Goal: Check status: Check status

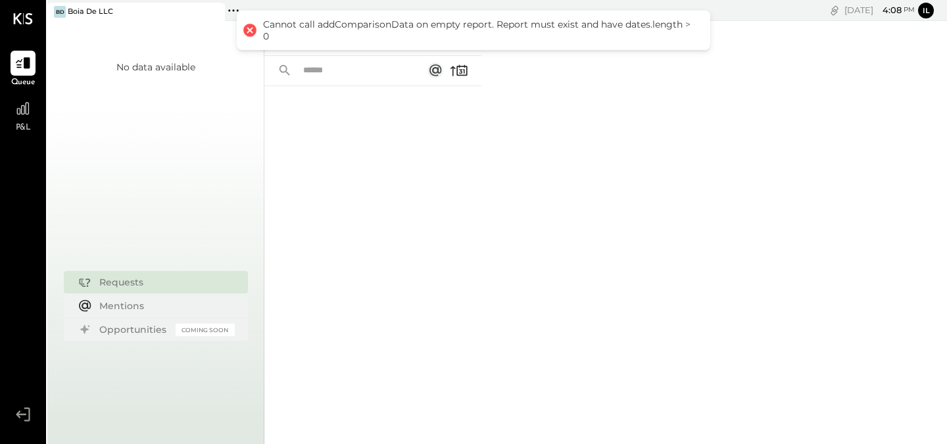
click at [46, 112] on div "Queue P&L v 4.37.0 [PERSON_NAME] De LLC Pinned Locations ( 1 ) Boia De LLC No l…" at bounding box center [473, 222] width 947 height 444
click at [22, 109] on icon at bounding box center [22, 108] width 17 height 17
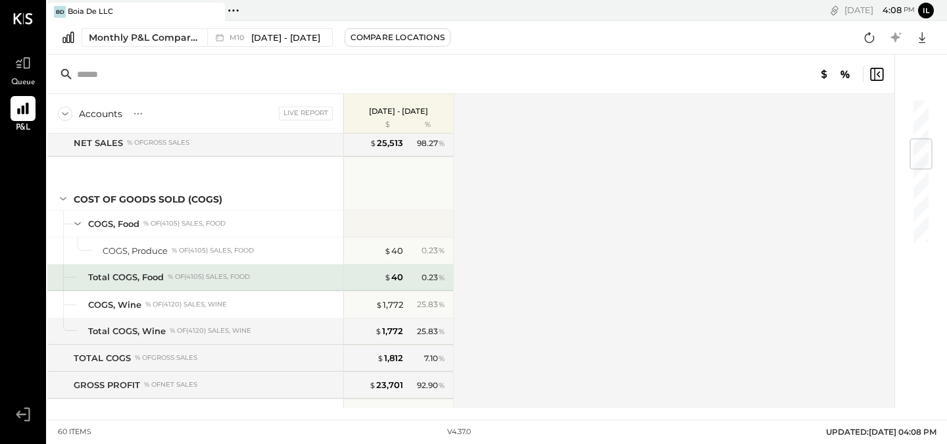
scroll to position [353, 0]
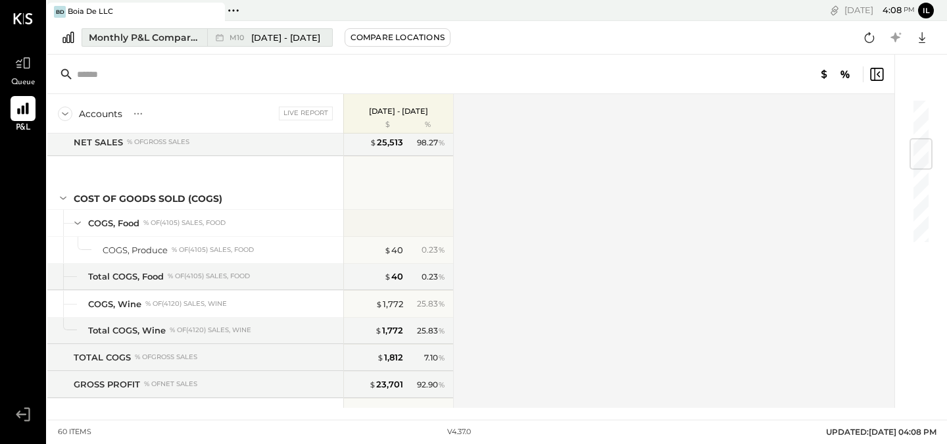
click at [315, 43] on div "M10 [DATE] - [DATE]" at bounding box center [266, 37] width 118 height 17
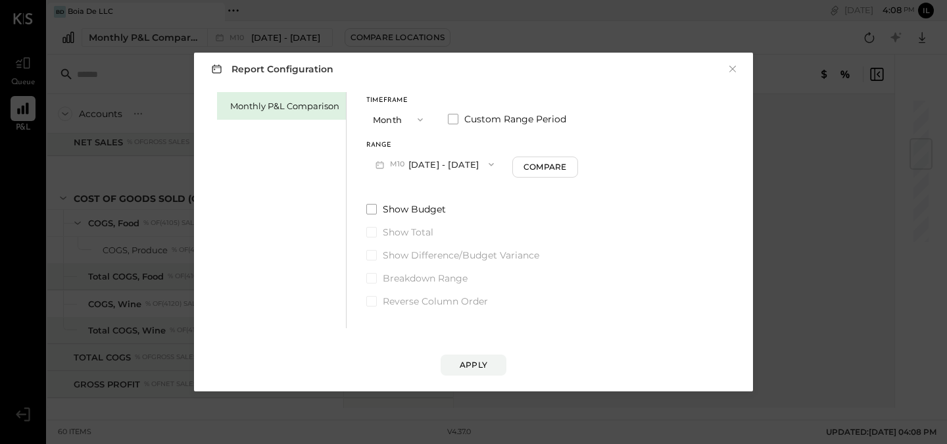
click at [426, 161] on button "M10 [DATE] - [DATE]" at bounding box center [434, 164] width 137 height 24
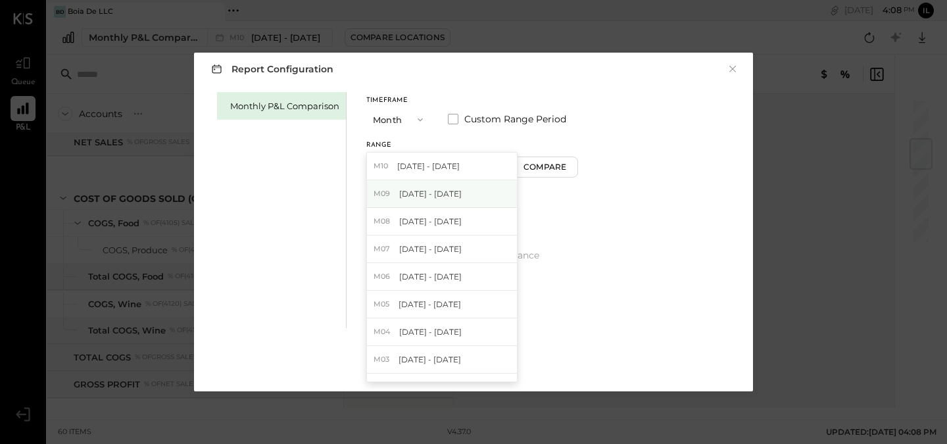
click at [440, 189] on span "[DATE] - [DATE]" at bounding box center [430, 193] width 62 height 11
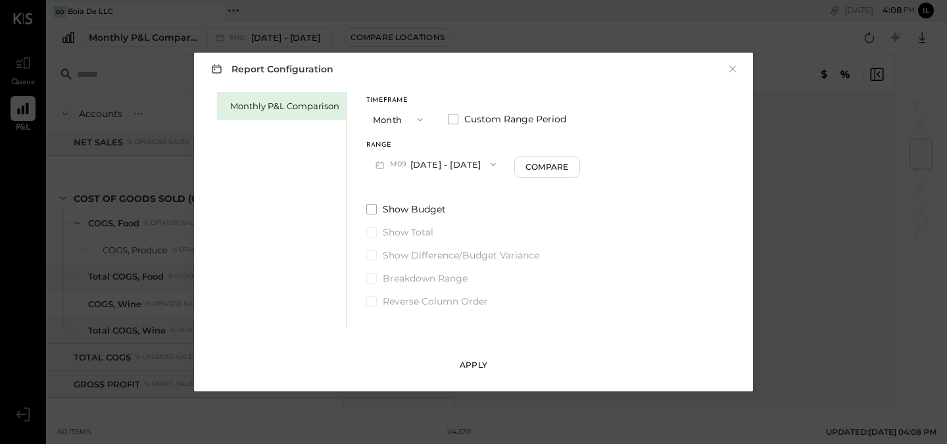
click at [488, 357] on button "Apply" at bounding box center [474, 365] width 66 height 21
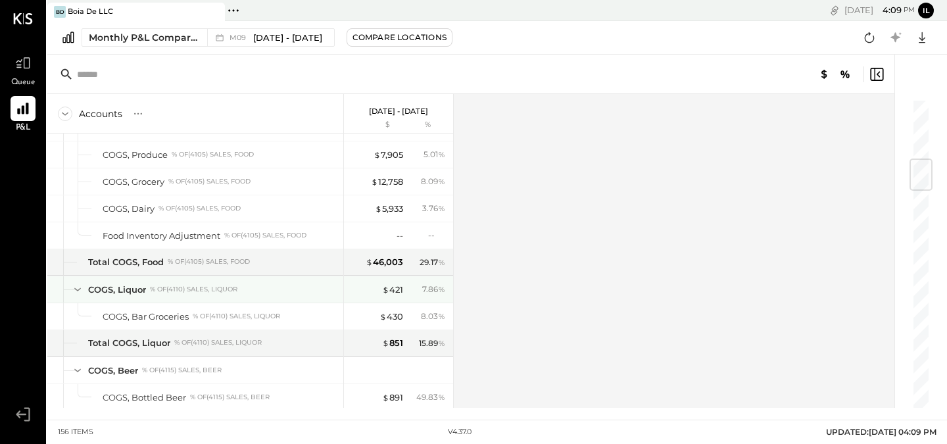
scroll to position [534, 0]
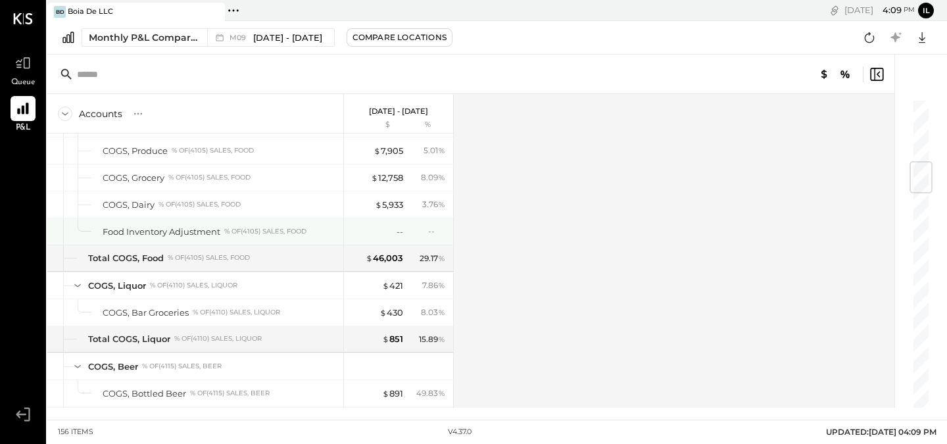
click at [434, 228] on div "--" at bounding box center [436, 231] width 17 height 11
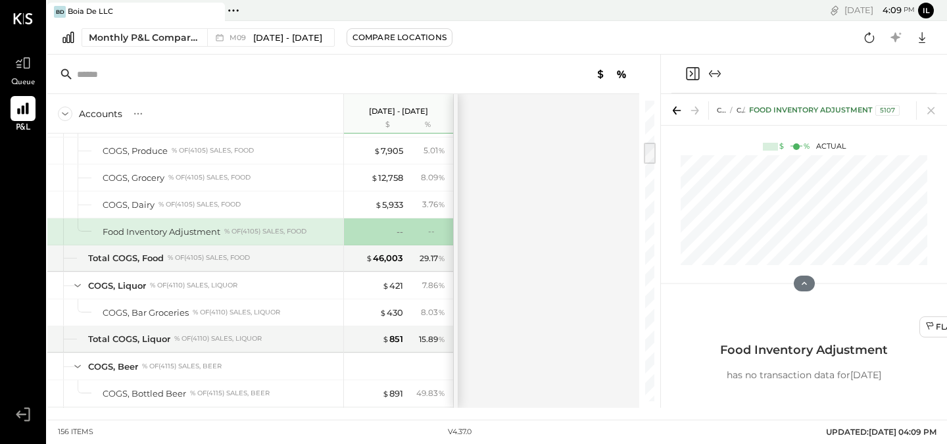
click at [524, 214] on div "Accounts S % GL [DATE] - [DATE] $ % SALES Sales, Food % of GROSS SALES Sales, L…" at bounding box center [344, 251] width 594 height 314
click at [578, 307] on div "Accounts S % GL [DATE] - [DATE] $ % SALES Sales, Food % of GROSS SALES Sales, L…" at bounding box center [344, 251] width 594 height 314
click at [928, 103] on icon at bounding box center [931, 110] width 18 height 18
